Goal: Task Accomplishment & Management: Complete application form

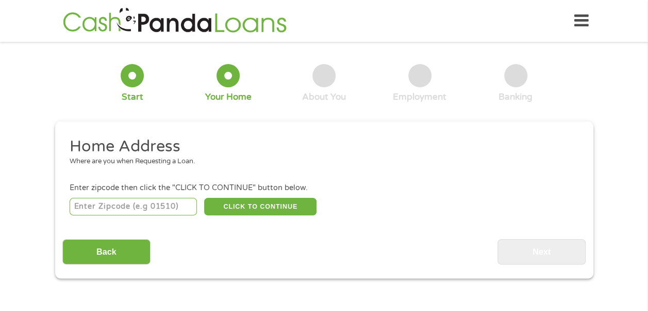
click at [118, 211] on input "number" at bounding box center [133, 207] width 127 height 18
type input "43612"
select select "[US_STATE]"
click at [231, 207] on button "CLICK TO CONTINUE" at bounding box center [260, 207] width 112 height 18
type input "43612"
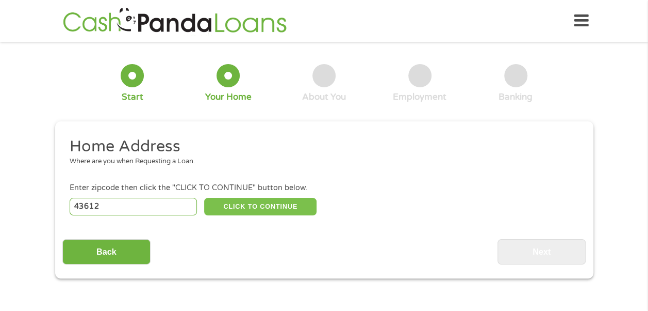
type input "[GEOGRAPHIC_DATA]"
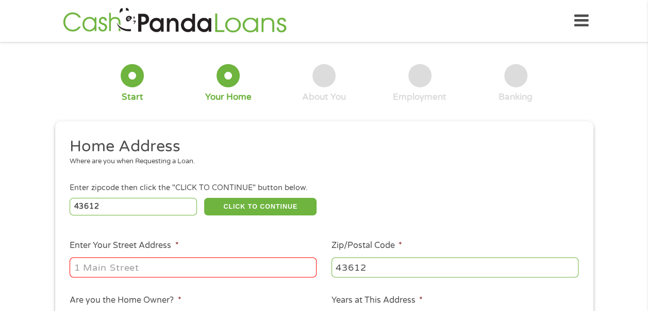
click at [218, 267] on input "Enter Your Street Address *" at bounding box center [193, 267] width 247 height 20
click at [177, 259] on input "[STREET_ADDRESS]" at bounding box center [193, 267] width 247 height 20
click at [87, 268] on input "[STREET_ADDRESS]" at bounding box center [193, 267] width 247 height 20
type input "[STREET_ADDRESS]"
click at [333, 282] on ul "Home Address Where are you when Requesting a Loan. Enter zipcode then click the…" at bounding box center [324, 273] width 524 height 275
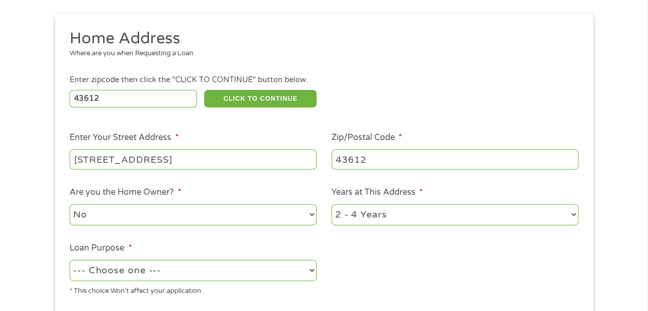
scroll to position [144, 0]
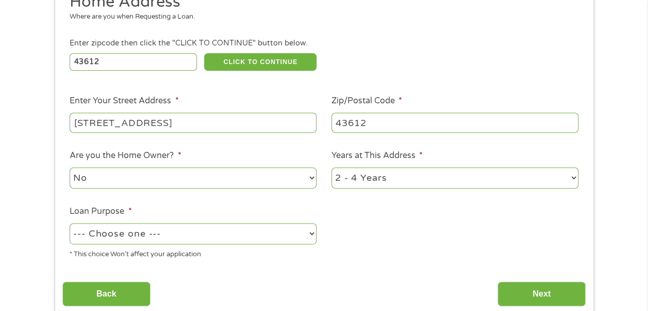
click at [571, 175] on select "1 Year or less 1 - 2 Years 2 - 4 Years Over 4 Years" at bounding box center [455, 177] width 247 height 21
select select "12months"
click at [332, 168] on select "1 Year or less 1 - 2 Years 2 - 4 Years Over 4 Years" at bounding box center [455, 177] width 247 height 21
click at [308, 233] on select "--- Choose one --- Pay Bills Debt Consolidation Home Improvement Major Purchase…" at bounding box center [193, 233] width 247 height 21
select select "shorttermcash"
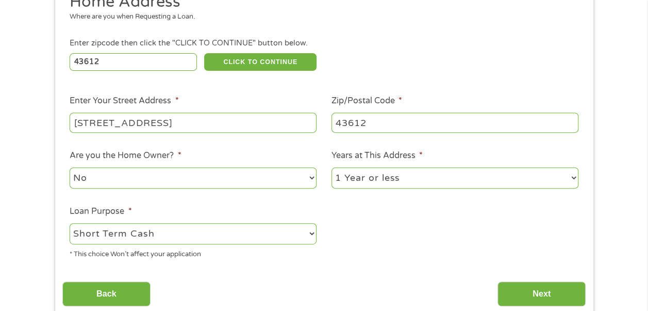
click at [70, 223] on select "--- Choose one --- Pay Bills Debt Consolidation Home Improvement Major Purchase…" at bounding box center [193, 233] width 247 height 21
click at [127, 295] on input "Back" at bounding box center [106, 293] width 88 height 25
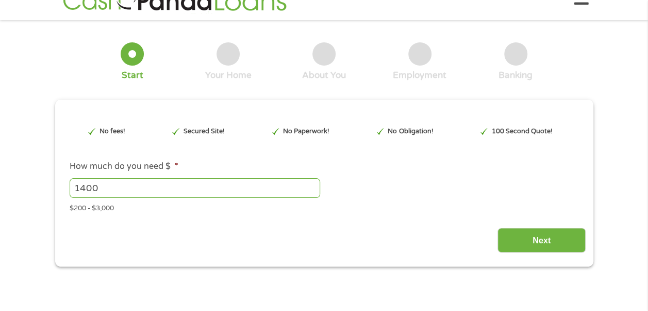
scroll to position [0, 0]
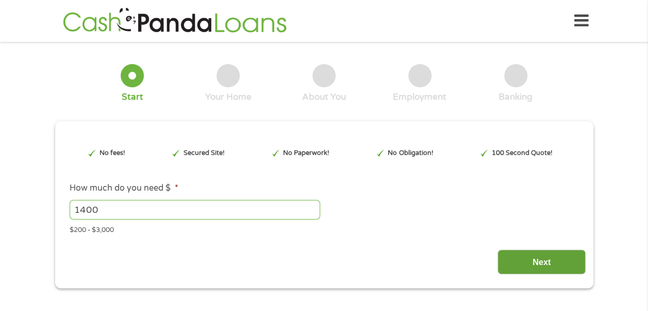
click at [543, 266] on input "Next" at bounding box center [542, 261] width 88 height 25
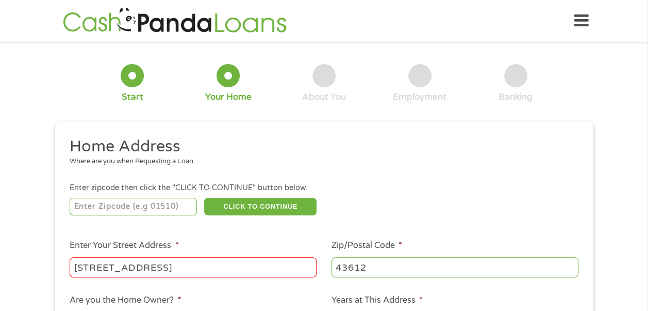
click at [578, 234] on ul "Home Address Where are you when Requesting a Loan. Enter zipcode then click the…" at bounding box center [324, 273] width 524 height 275
click at [176, 209] on input "number" at bounding box center [133, 207] width 127 height 18
type input "43612"
click at [250, 212] on button "CLICK TO CONTINUE" at bounding box center [260, 207] width 112 height 18
click at [270, 267] on input "[STREET_ADDRESS]" at bounding box center [193, 267] width 247 height 20
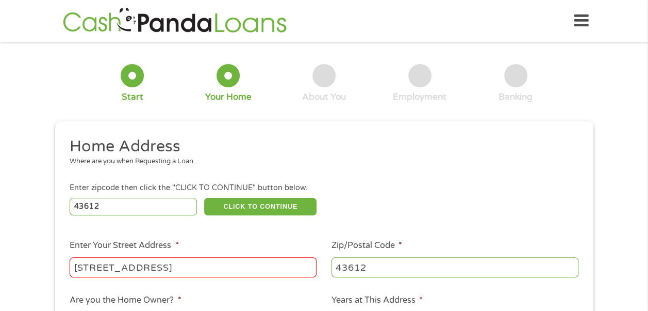
click at [329, 284] on ul "Home Address Where are you when Requesting a Loan. Enter zipcode then click the…" at bounding box center [324, 273] width 524 height 275
click at [297, 264] on input "[STREET_ADDRESS]" at bounding box center [193, 267] width 247 height 20
type input "1"
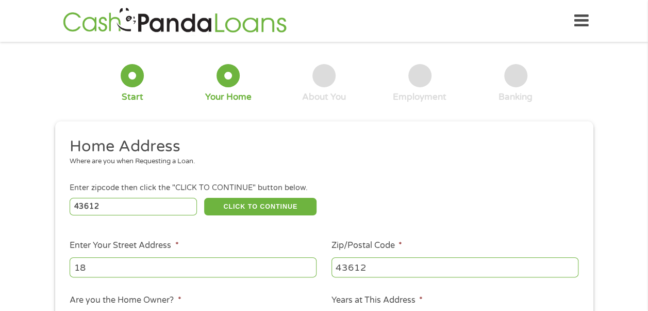
type input "[STREET_ADDRESS]"
click at [275, 292] on ul "Home Address Where are you when Requesting a Loan. Enter zipcode then click the…" at bounding box center [324, 273] width 524 height 275
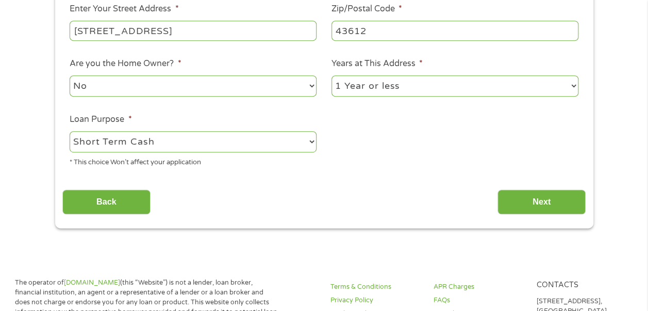
scroll to position [248, 0]
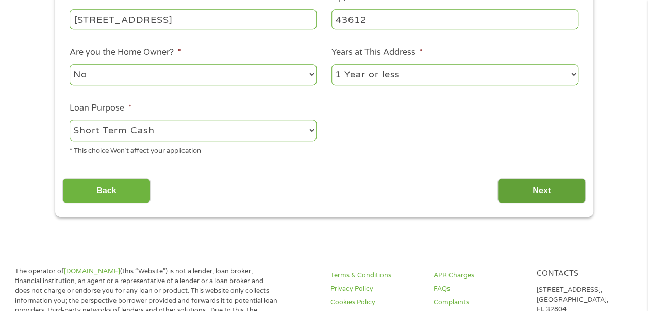
click at [564, 186] on input "Next" at bounding box center [542, 190] width 88 height 25
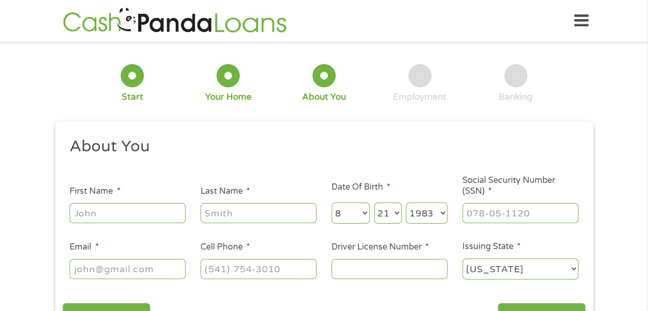
scroll to position [0, 0]
click at [177, 218] on input "First Name *" at bounding box center [128, 213] width 116 height 20
type input "[PERSON_NAME]"
type input "[EMAIL_ADDRESS][DOMAIN_NAME]"
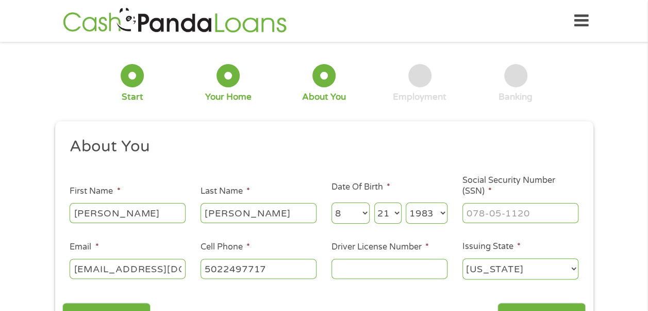
type input "[PHONE_NUMBER]"
click at [370, 267] on input "Driver License Number *" at bounding box center [390, 268] width 116 height 20
type input "RY907172"
click at [530, 215] on input "___-__-____" at bounding box center [521, 213] width 116 height 20
type input "289-80-9805"
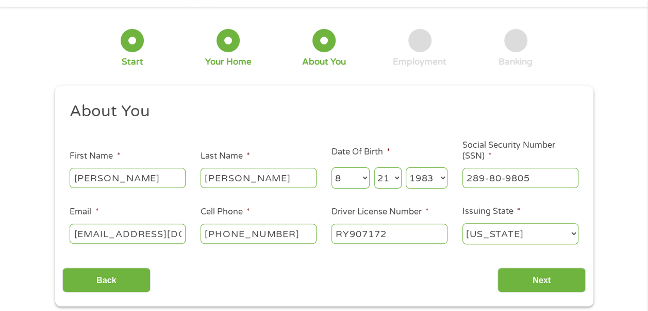
scroll to position [48, 0]
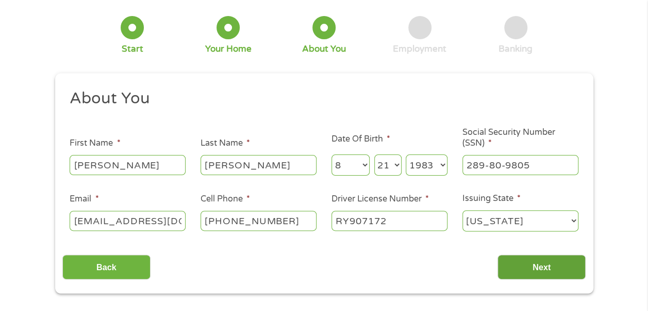
click at [572, 276] on input "Next" at bounding box center [542, 266] width 88 height 25
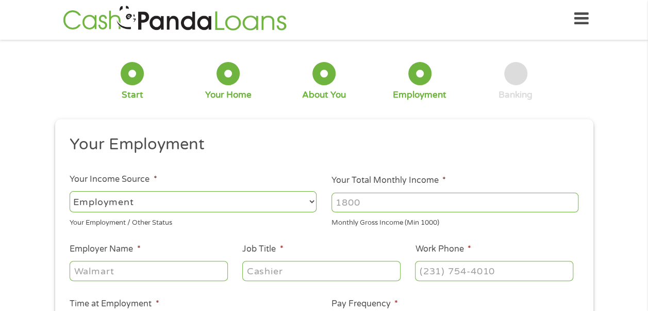
scroll to position [0, 0]
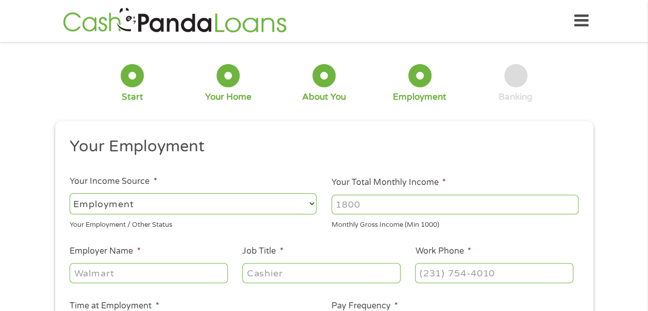
click at [519, 203] on input "Your Total Monthly Income *" at bounding box center [455, 204] width 247 height 20
type input "2000"
click at [196, 274] on input "Employer Name *" at bounding box center [149, 273] width 158 height 20
type input "Stop And Go Convivence Store"
click at [295, 282] on input "Job Title *" at bounding box center [321, 273] width 158 height 20
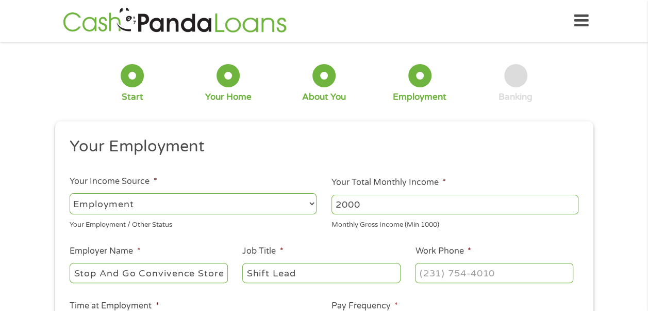
type input "Shift Lead"
click at [437, 282] on input "(___) ___-____" at bounding box center [494, 273] width 158 height 20
type input "[PHONE_NUMBER]"
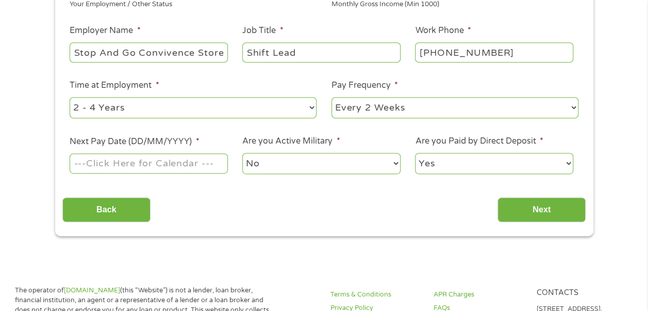
scroll to position [227, 0]
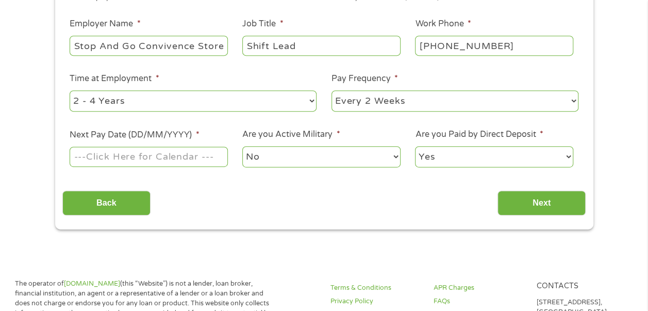
click at [312, 102] on select "--- Choose one --- 1 Year or less 1 - 2 Years 2 - 4 Years Over 4 Years" at bounding box center [193, 100] width 247 height 21
select select "12months"
click at [70, 90] on select "--- Choose one --- 1 Year or less 1 - 2 Years 2 - 4 Years Over 4 Years" at bounding box center [193, 100] width 247 height 21
click at [572, 106] on select "--- Choose one --- Every 2 Weeks Every Week Monthly Semi-Monthly" at bounding box center [455, 100] width 247 height 21
select select "weekly"
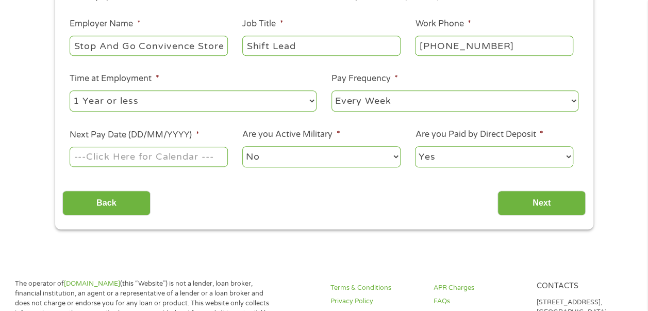
click at [332, 90] on select "--- Choose one --- Every 2 Weeks Every Week Monthly Semi-Monthly" at bounding box center [455, 100] width 247 height 21
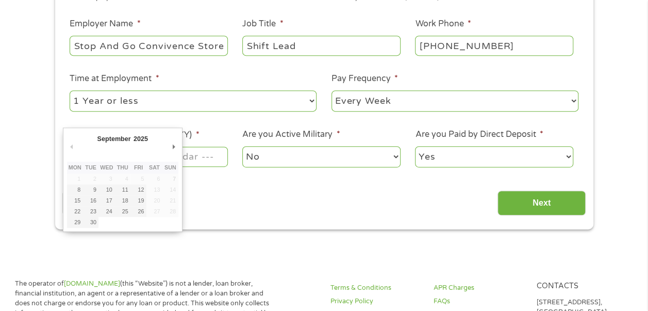
click at [206, 163] on input "Next Pay Date (DD/MM/YYYY) *" at bounding box center [149, 157] width 158 height 20
type input "[DATE]"
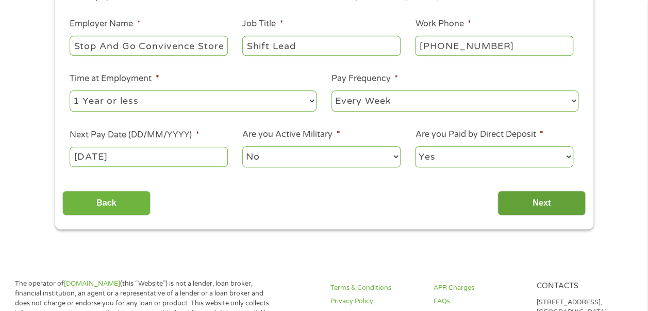
click at [551, 201] on input "Next" at bounding box center [542, 202] width 88 height 25
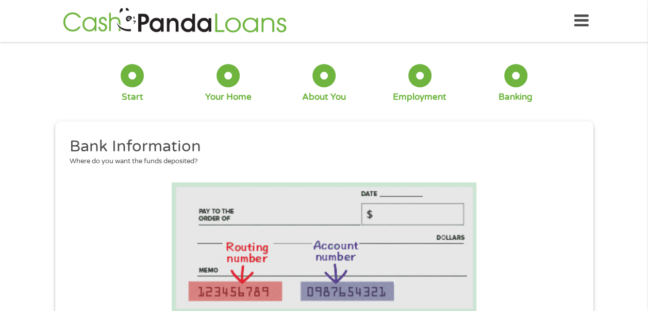
scroll to position [66, 4]
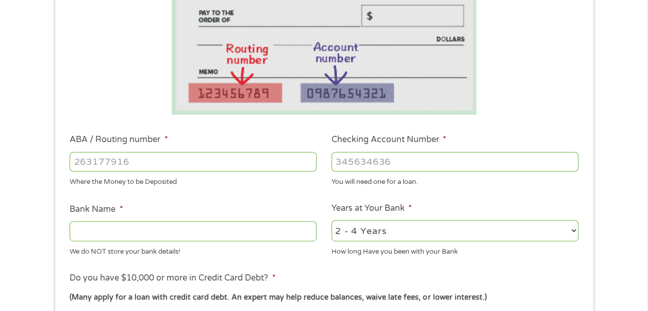
scroll to position [227, 0]
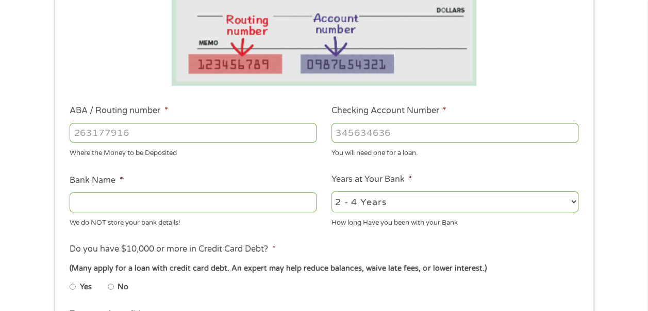
click at [181, 127] on input "ABA / Routing number *" at bounding box center [193, 133] width 247 height 20
type input "044000024"
type input "HUNTINGTON NATIONAL BANK"
type input "044000024"
click at [367, 136] on input "Checking Account Number *" at bounding box center [455, 133] width 247 height 20
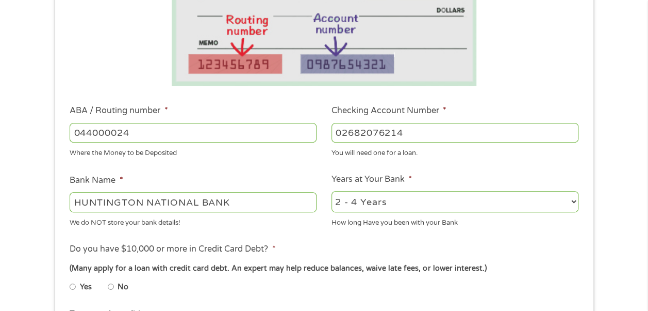
type input "02682076214"
click at [112, 285] on input "No" at bounding box center [111, 286] width 6 height 17
radio input "true"
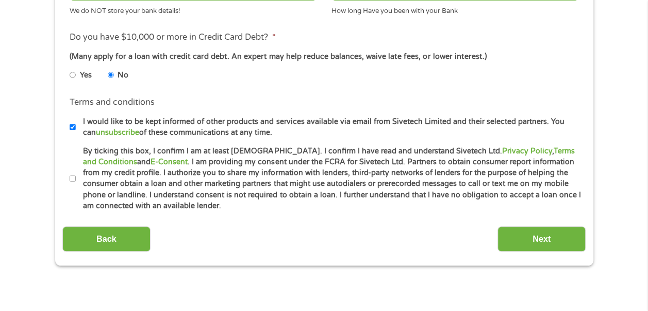
scroll to position [454, 0]
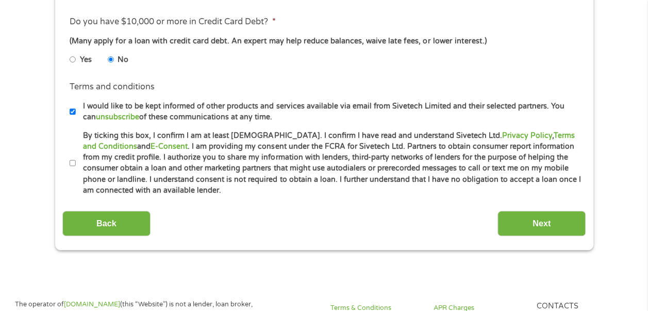
click at [71, 115] on input "I would like to be kept informed of other products and services available via e…" at bounding box center [73, 111] width 6 height 17
checkbox input "false"
click at [70, 164] on input "By ticking this box, I confirm I am at least [DEMOGRAPHIC_DATA]. I confirm I ha…" at bounding box center [73, 163] width 6 height 17
checkbox input "true"
click at [526, 218] on input "Next" at bounding box center [542, 222] width 88 height 25
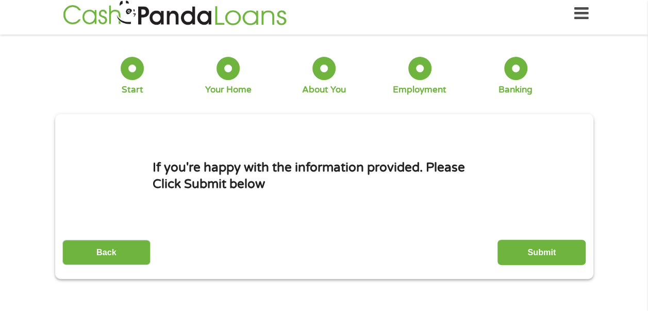
scroll to position [0, 0]
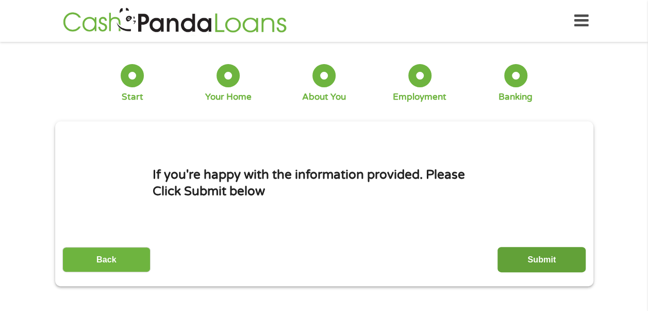
click at [535, 257] on input "Submit" at bounding box center [542, 259] width 88 height 25
